Goal: Share content

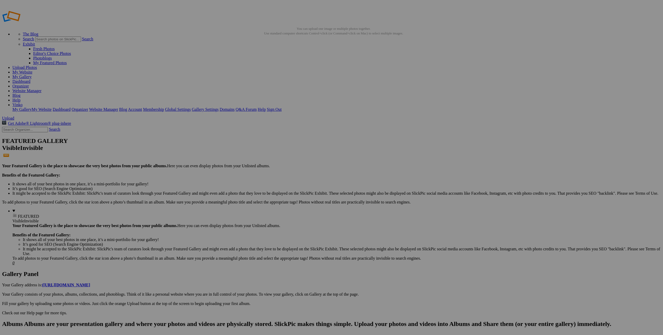
scroll to position [1, 0]
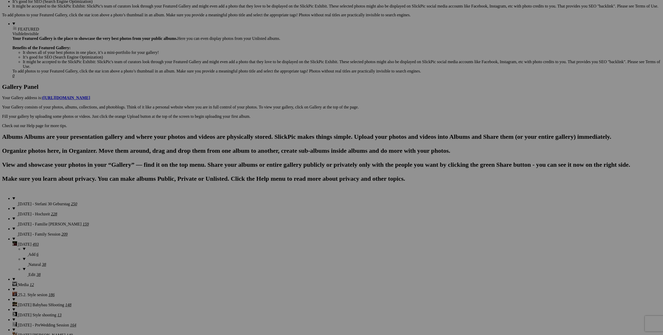
scroll to position [398, 0]
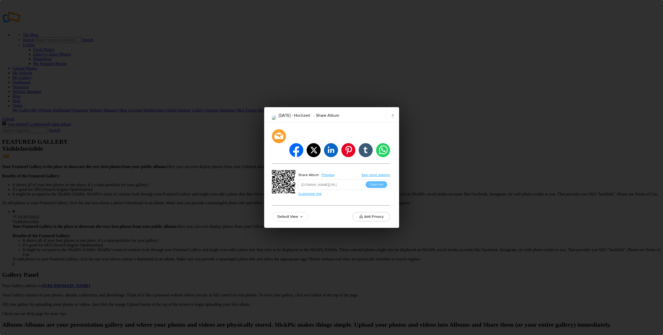
drag, startPoint x: 374, startPoint y: 178, endPoint x: 379, endPoint y: 180, distance: 4.9
click at [374, 181] on button "Copy Link" at bounding box center [377, 184] width 22 height 7
